Goal: Find specific page/section: Find specific page/section

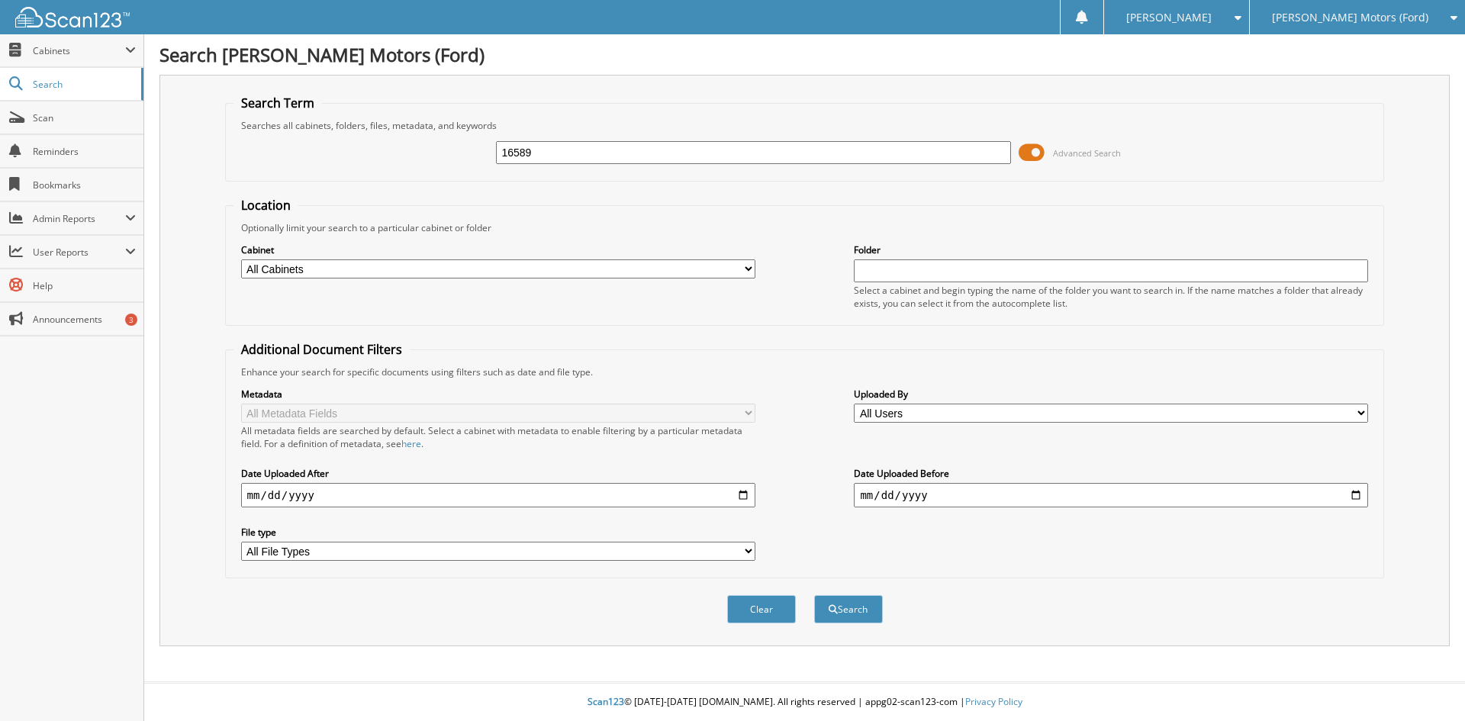
type input "16589"
click at [814, 595] on button "Search" at bounding box center [848, 609] width 69 height 28
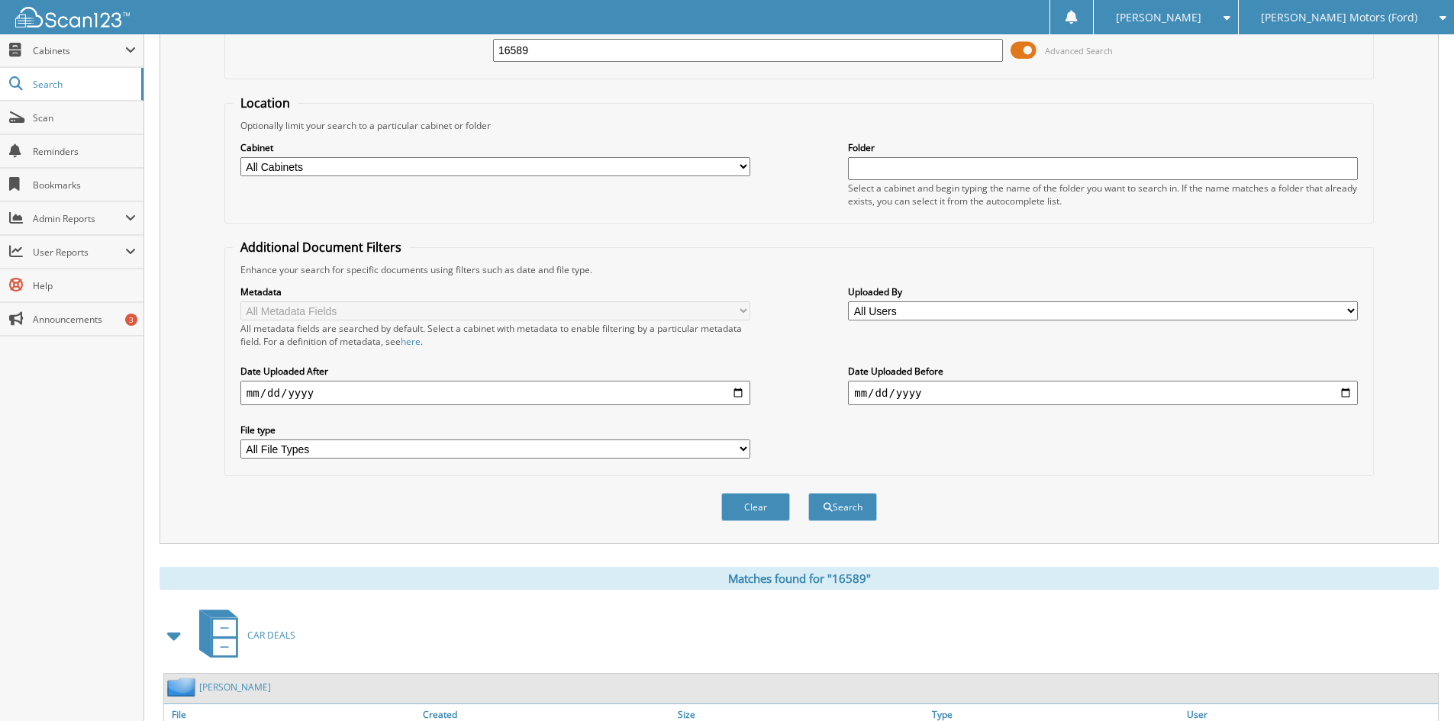
scroll to position [305, 0]
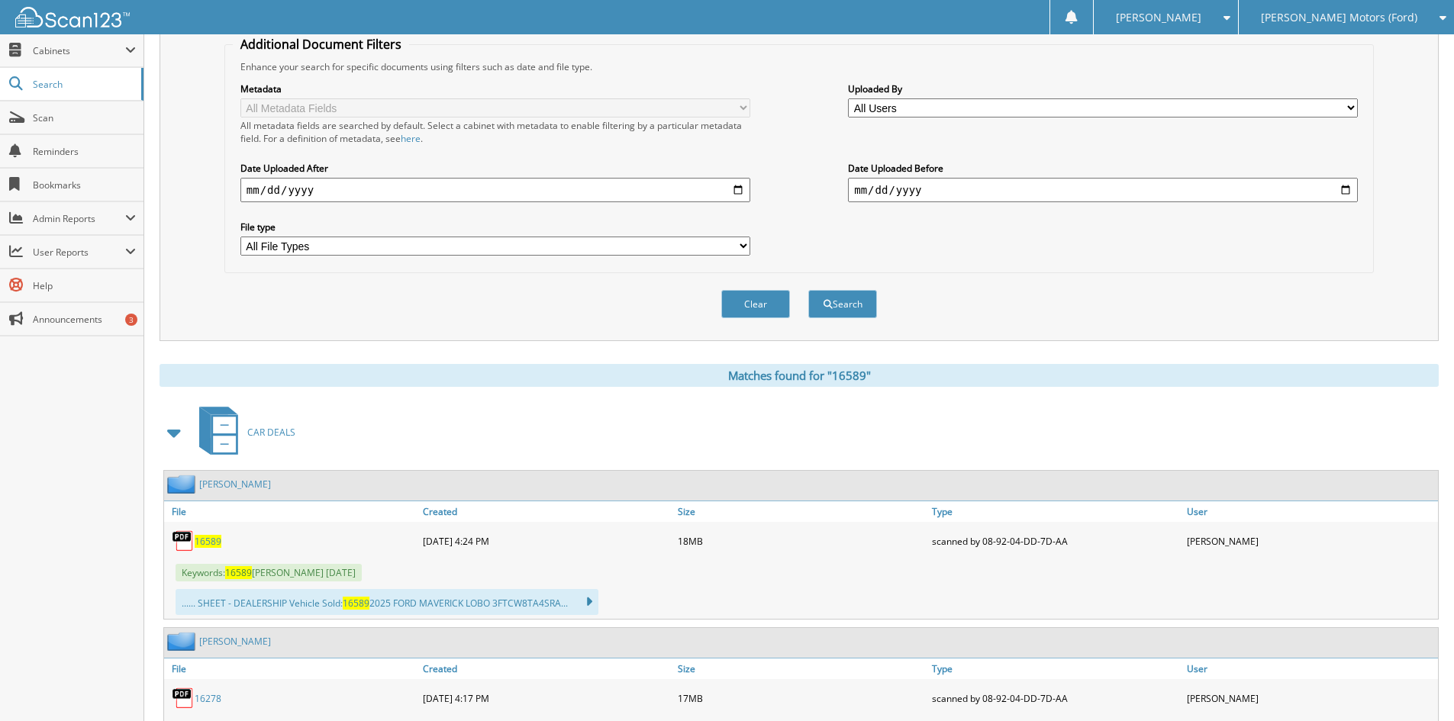
click at [212, 546] on span "16589" at bounding box center [208, 541] width 27 height 13
